Goal: Book appointment/travel/reservation

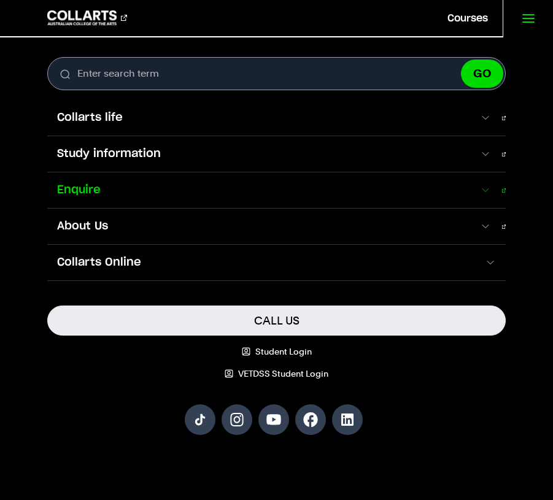
click at [139, 192] on span "Enquire" at bounding box center [263, 190] width 432 height 16
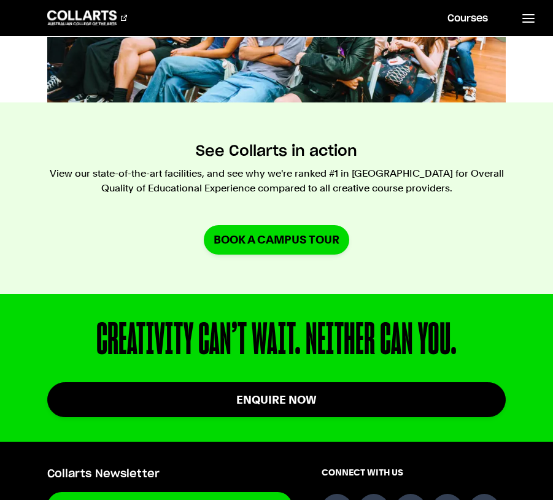
scroll to position [862, 0]
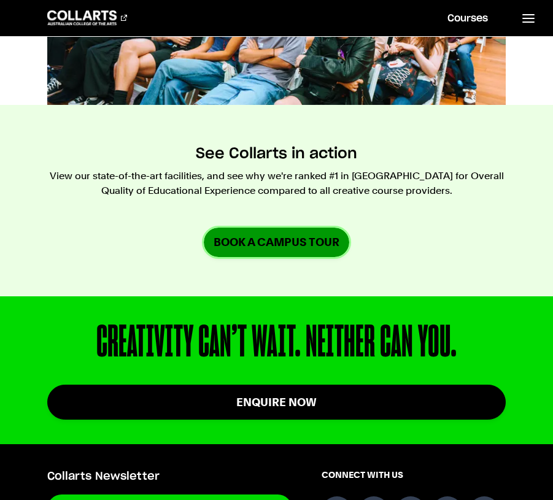
click at [306, 241] on link "Book a campus tour" at bounding box center [277, 242] width 146 height 29
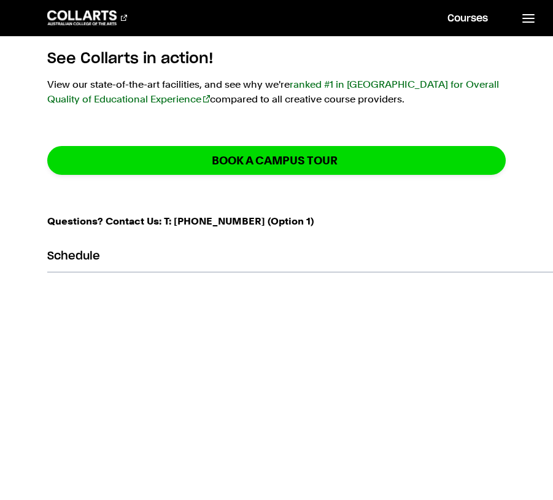
scroll to position [526, 0]
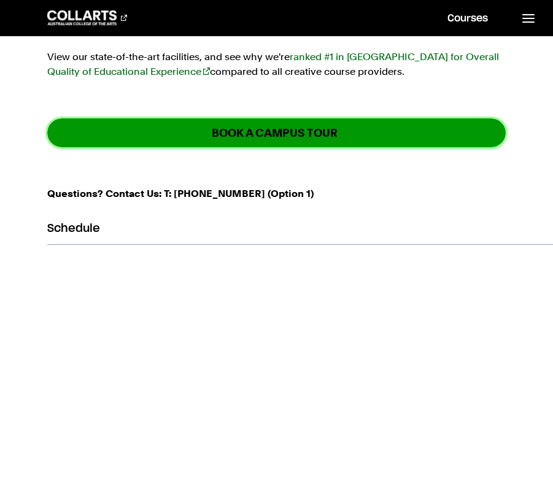
click at [308, 120] on link "BOOK A CAMPUS TOUR" at bounding box center [276, 132] width 459 height 29
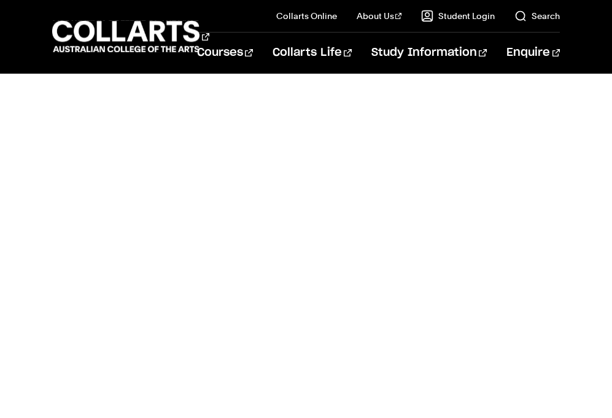
scroll to position [487, 0]
